Goal: Use online tool/utility: Utilize a website feature to perform a specific function

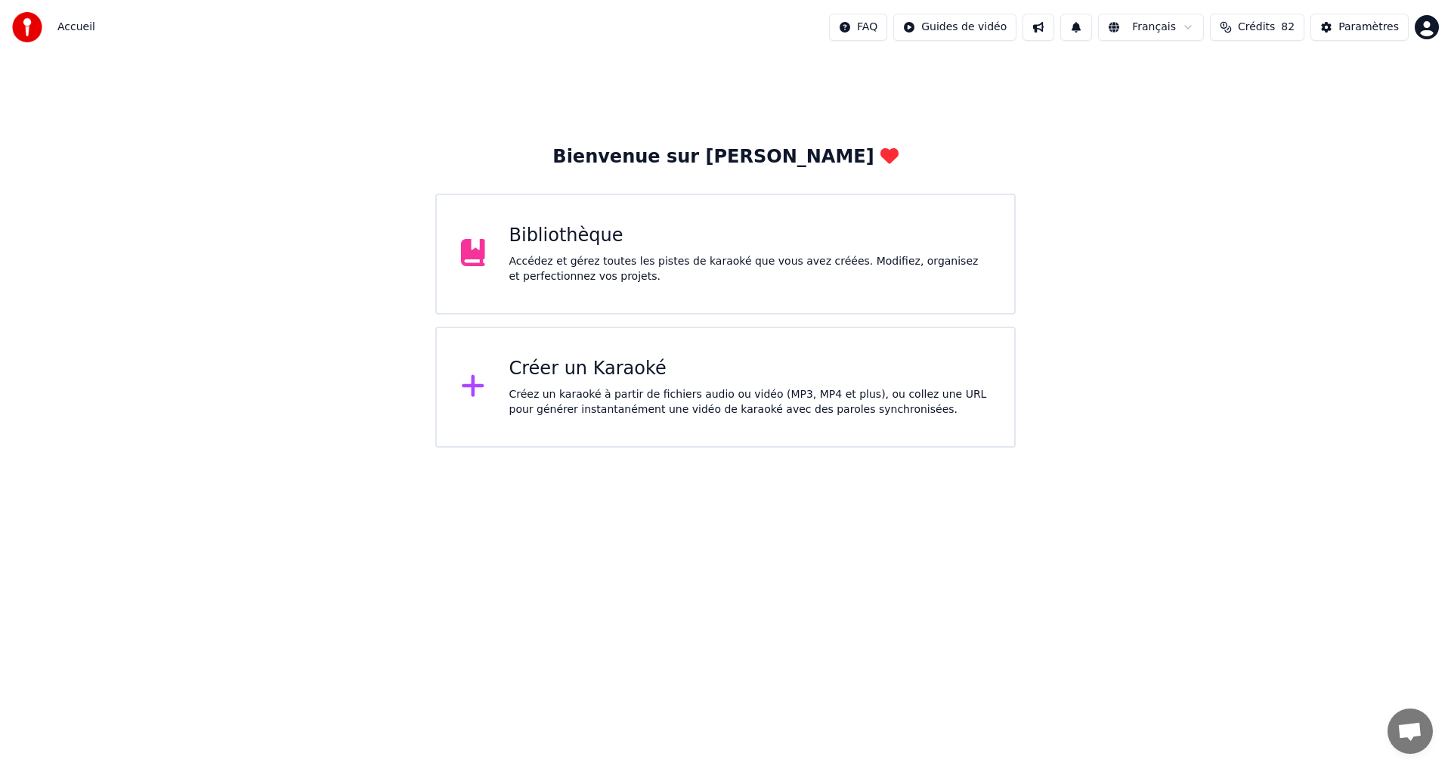
click at [682, 267] on div "Accédez et gérez toutes les pistes de karaoké que vous avez créées. Modifiez, o…" at bounding box center [749, 269] width 481 height 30
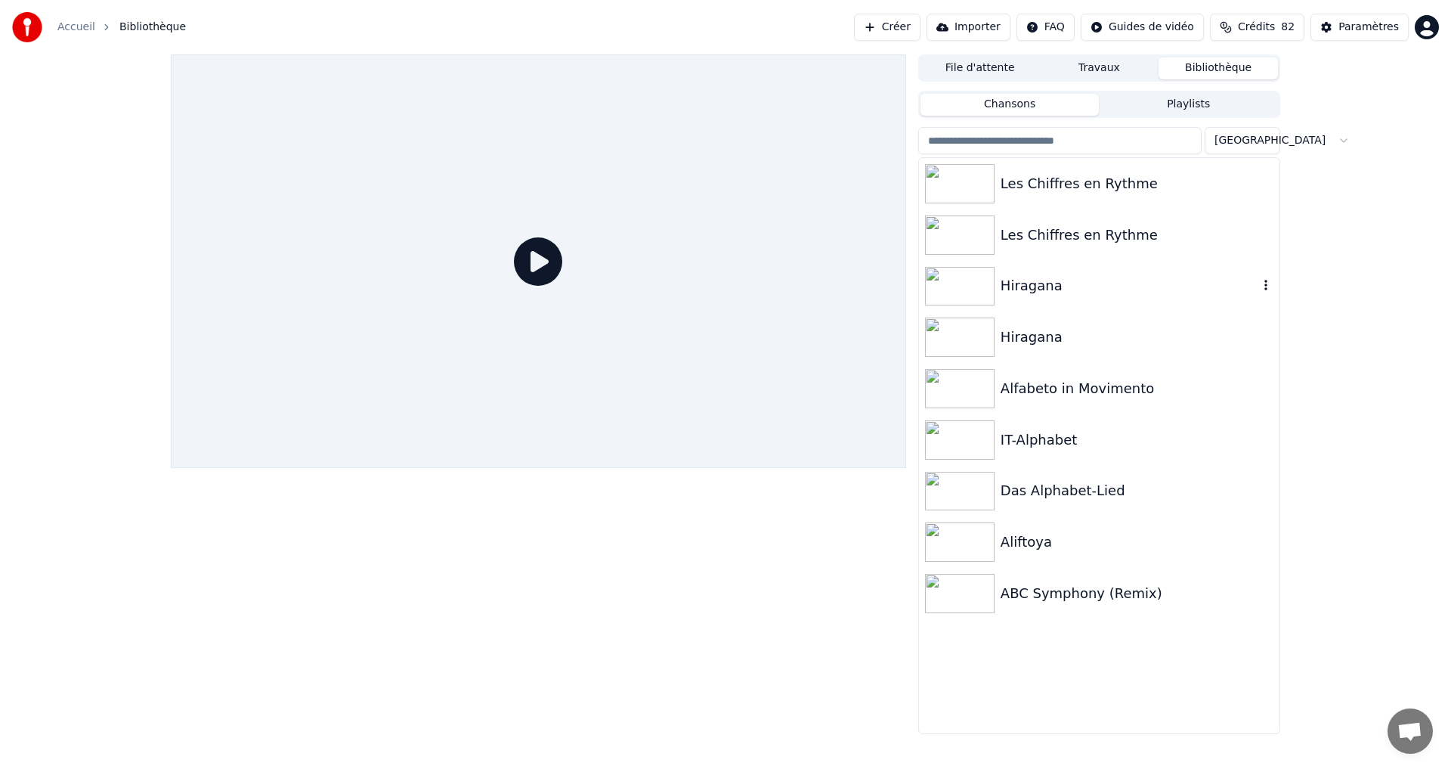
click at [1199, 275] on div "Hiragana" at bounding box center [1130, 285] width 258 height 21
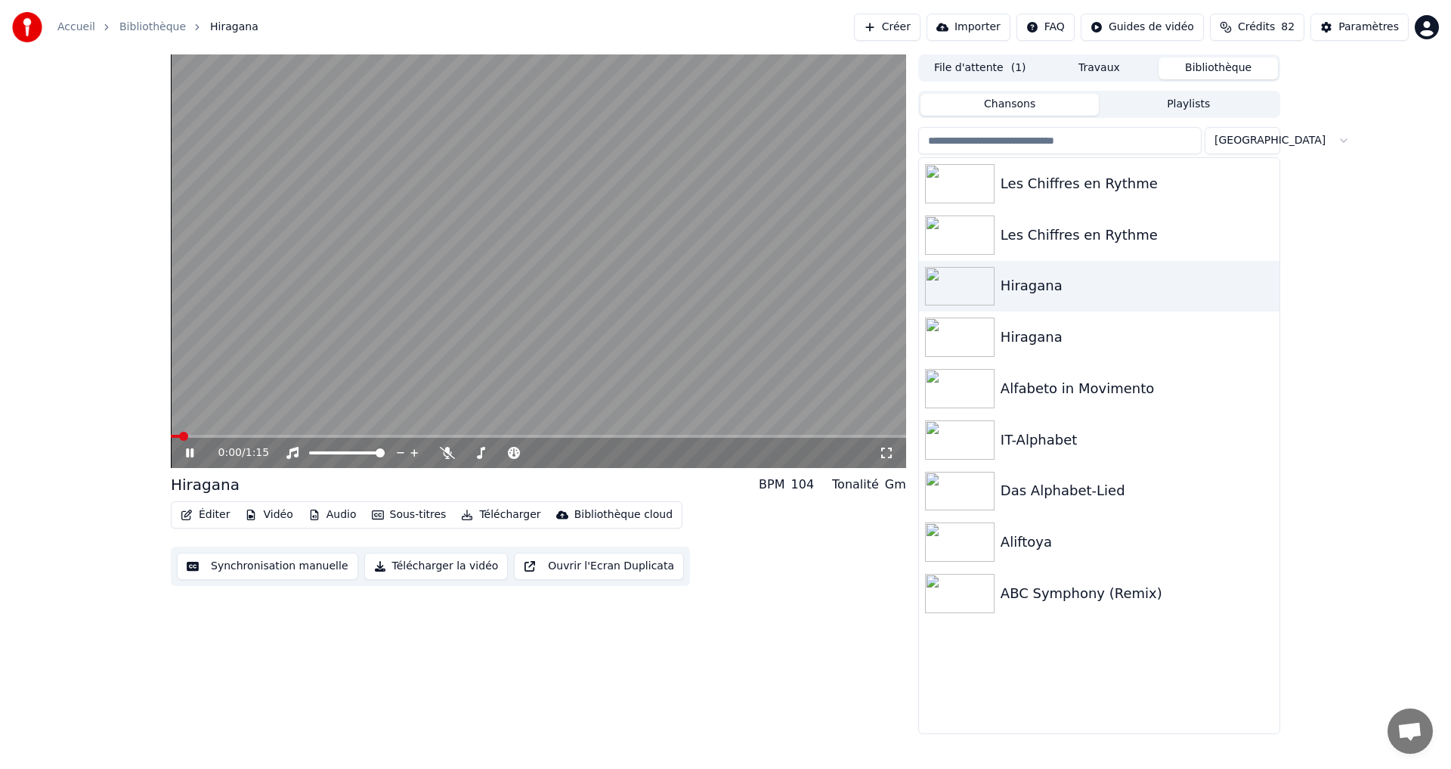
click at [443, 447] on body "Accueil Bibliothèque Hiragana Créer Importer FAQ Guides de vidéo Crédits 82 Par…" at bounding box center [725, 384] width 1451 height 769
drag, startPoint x: 444, startPoint y: 453, endPoint x: 406, endPoint y: 454, distance: 38.5
click at [444, 453] on icon at bounding box center [447, 453] width 15 height 12
click at [188, 450] on icon at bounding box center [190, 452] width 8 height 9
click at [289, 568] on button "Synchronisation manuelle" at bounding box center [267, 565] width 181 height 27
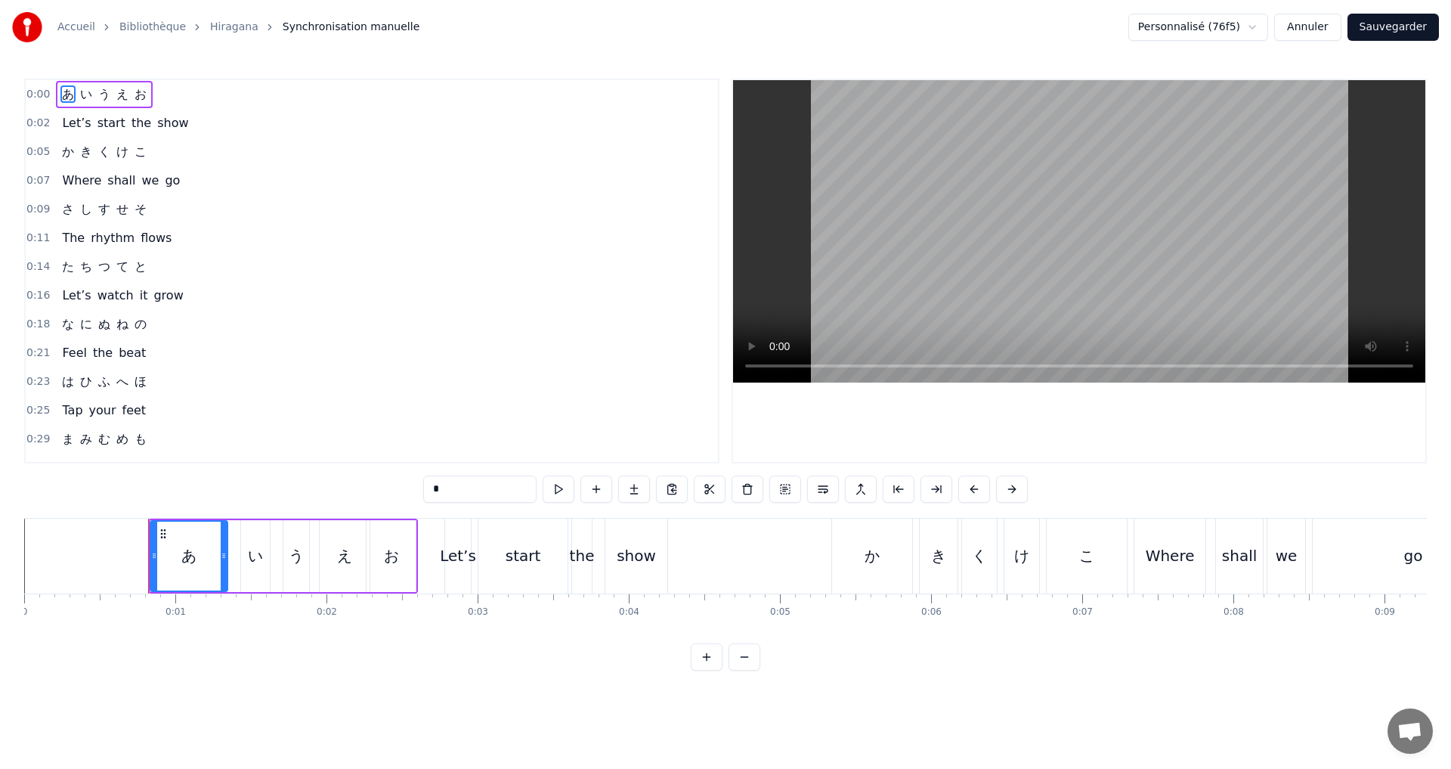
click at [458, 487] on input "*" at bounding box center [479, 488] width 113 height 27
click at [80, 100] on span "い" at bounding box center [86, 93] width 15 height 17
click at [453, 498] on input "*" at bounding box center [460, 488] width 113 height 27
click at [102, 101] on span "う" at bounding box center [104, 93] width 15 height 17
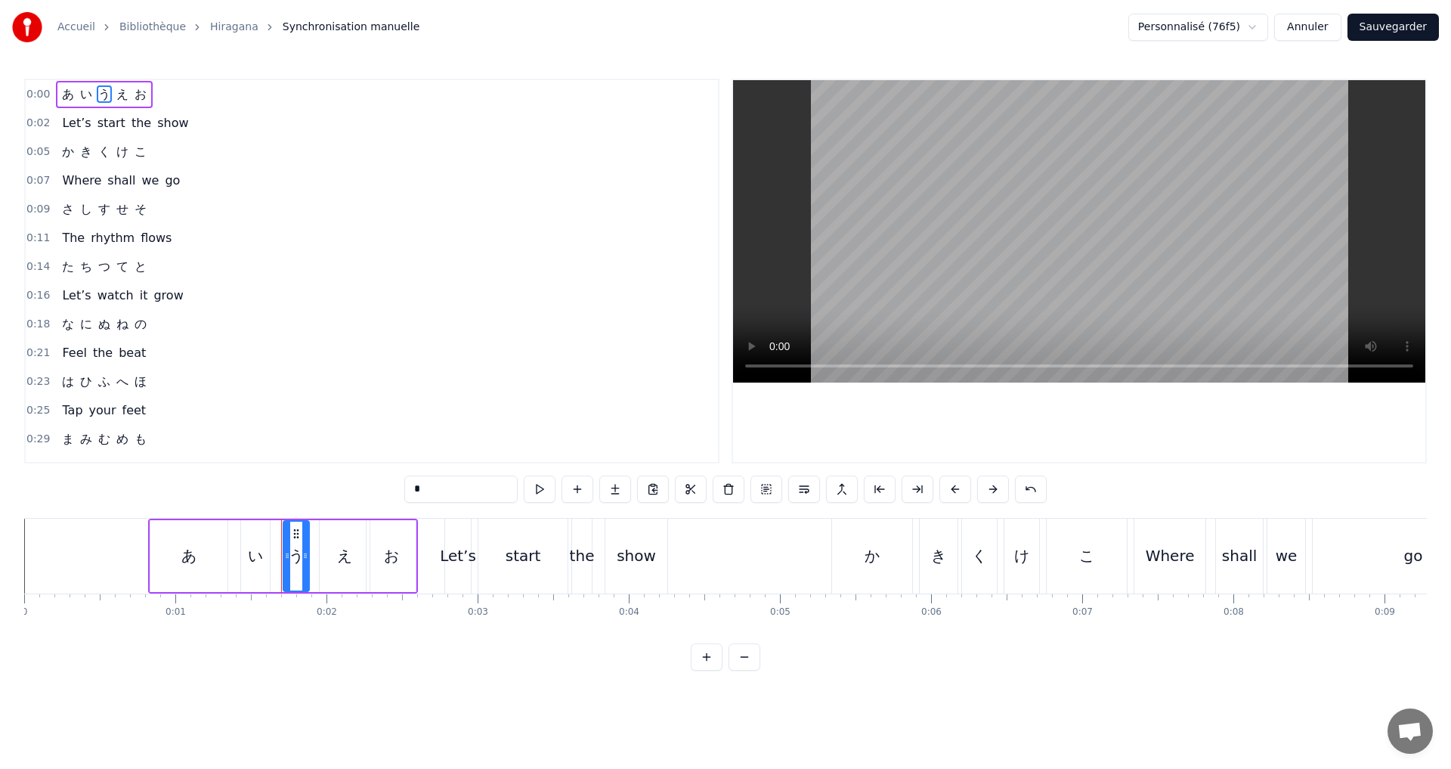
click at [463, 493] on input "*" at bounding box center [460, 488] width 113 height 27
click at [115, 88] on span "え" at bounding box center [122, 93] width 15 height 17
click at [438, 508] on div "0:00 あ い う え お 0:02 Let’s start the show 0:05 か き く け こ 0:07 Where shall we go …" at bounding box center [725, 375] width 1403 height 592
click at [436, 480] on input "*" at bounding box center [460, 488] width 113 height 27
type input "*"
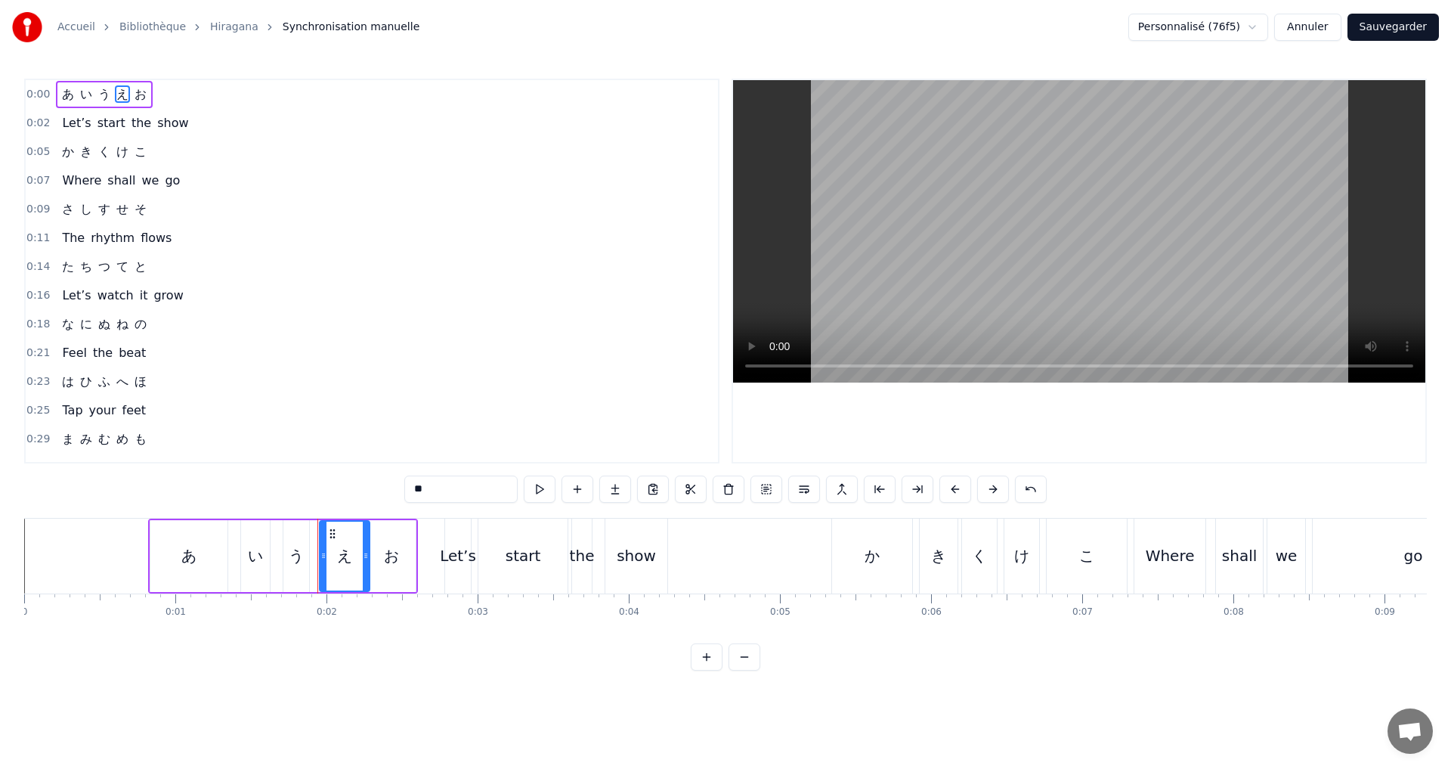
click at [404, 164] on div "0:05 か き く け こ" at bounding box center [372, 152] width 692 height 29
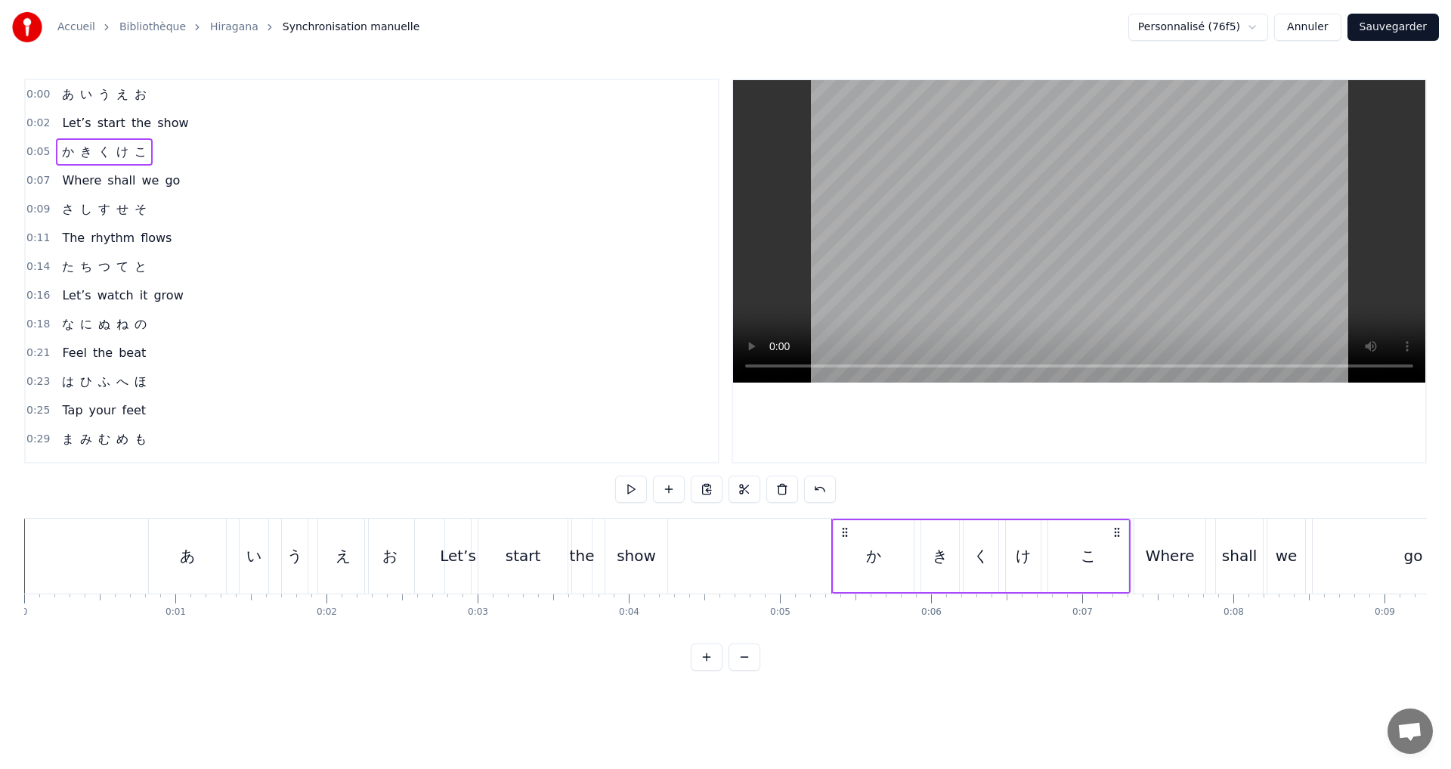
click at [158, 86] on div "0:00 あ い う え お" at bounding box center [372, 94] width 692 height 29
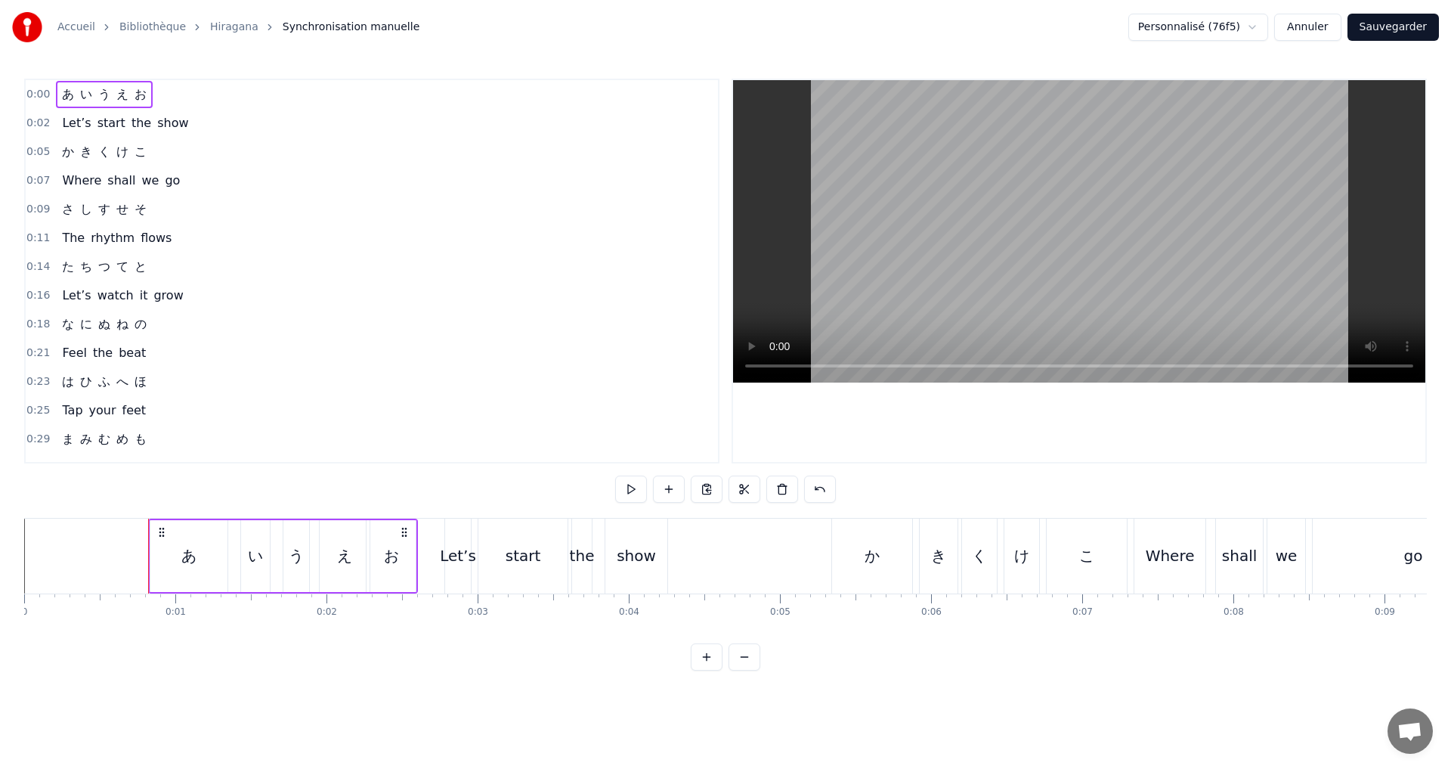
click at [61, 93] on span "あ" at bounding box center [67, 93] width 15 height 17
drag, startPoint x: 428, startPoint y: 491, endPoint x: 527, endPoint y: 490, distance: 99.0
click at [429, 490] on input "*" at bounding box center [460, 488] width 113 height 27
drag, startPoint x: 422, startPoint y: 488, endPoint x: 438, endPoint y: 492, distance: 16.3
click at [438, 492] on input "*" at bounding box center [460, 488] width 113 height 27
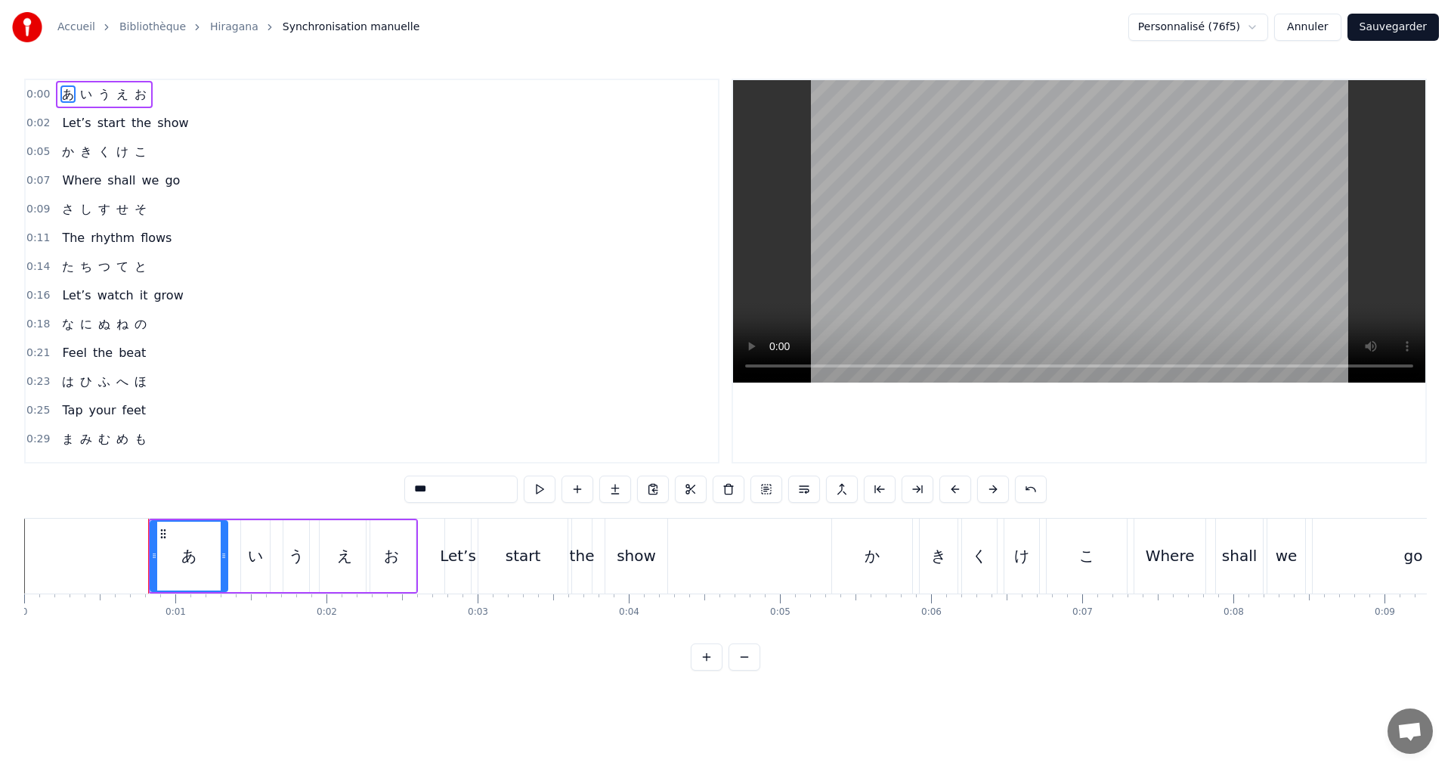
click at [87, 89] on span "い" at bounding box center [86, 93] width 15 height 17
click at [446, 484] on input "*" at bounding box center [460, 488] width 113 height 27
click at [101, 97] on span "う" at bounding box center [104, 93] width 15 height 17
click at [434, 480] on input "*" at bounding box center [460, 488] width 113 height 27
click at [118, 93] on span "え" at bounding box center [122, 93] width 15 height 17
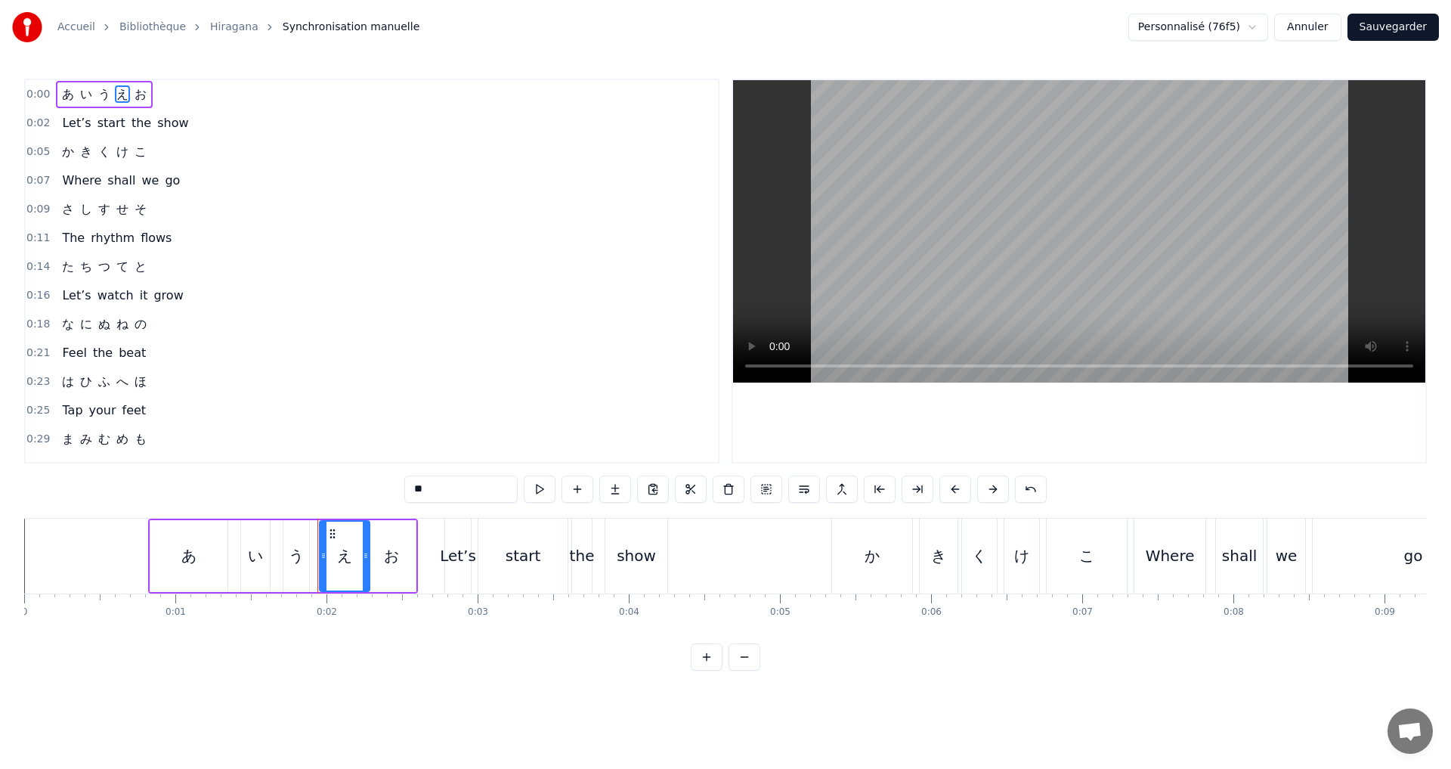
click at [471, 493] on input "*" at bounding box center [460, 488] width 113 height 27
drag, startPoint x: 138, startPoint y: 92, endPoint x: 150, endPoint y: 112, distance: 23.5
click at [138, 94] on span "お" at bounding box center [140, 93] width 15 height 17
type input "*"
click at [180, 85] on div "0:00 あ い う え お" at bounding box center [372, 94] width 692 height 29
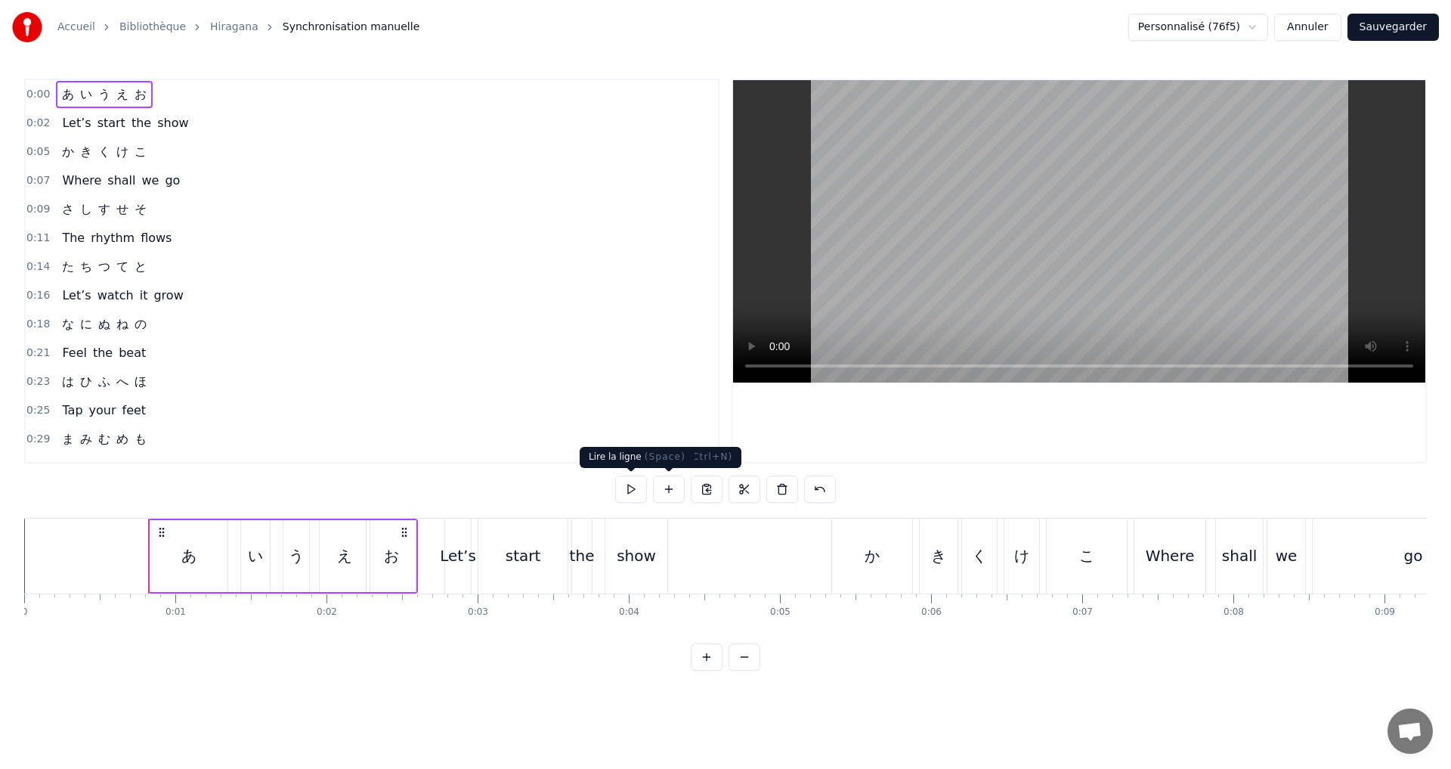
click at [633, 492] on button at bounding box center [631, 488] width 32 height 27
drag, startPoint x: 190, startPoint y: 108, endPoint x: 200, endPoint y: 100, distance: 12.3
click at [190, 107] on div "0:00 あ い う え お" at bounding box center [372, 94] width 692 height 29
click at [623, 481] on button at bounding box center [631, 488] width 32 height 27
